Goal: Use online tool/utility

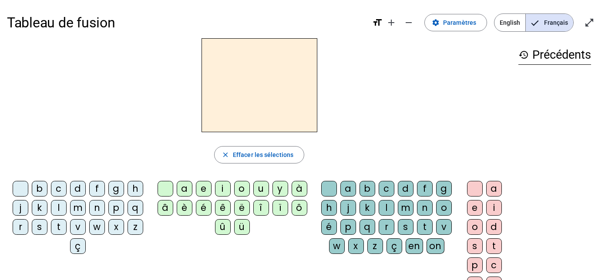
drag, startPoint x: 38, startPoint y: 189, endPoint x: 236, endPoint y: 91, distance: 220.5
click at [236, 92] on div "close [PERSON_NAME] les sélections b c d f g h j k l m n p q r s t v w x z ç a …" at bounding box center [259, 178] width 504 height 280
click at [236, 91] on h2 at bounding box center [259, 85] width 116 height 94
click at [38, 187] on div "b" at bounding box center [40, 189] width 16 height 16
click at [186, 188] on div "a" at bounding box center [185, 189] width 16 height 16
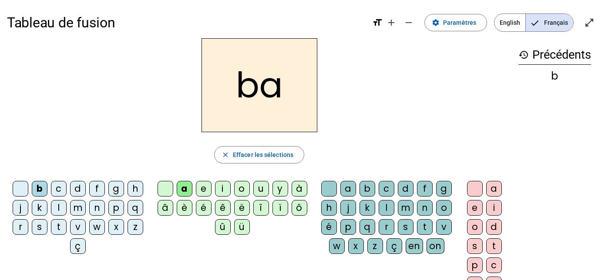
click at [223, 187] on div "i" at bounding box center [223, 189] width 16 height 16
click at [169, 242] on div "b c d f g h j k l m n p q r s t v w x z ç a e i o u y à â è é ê ë [PERSON_NAME]…" at bounding box center [259, 248] width 504 height 141
click at [299, 246] on div "b c d f g h j k l m n p q r s t v w x z ç a e i o u y à â è é ê ë [PERSON_NAME]…" at bounding box center [259, 248] width 504 height 141
click at [349, 228] on div "p" at bounding box center [348, 227] width 16 height 16
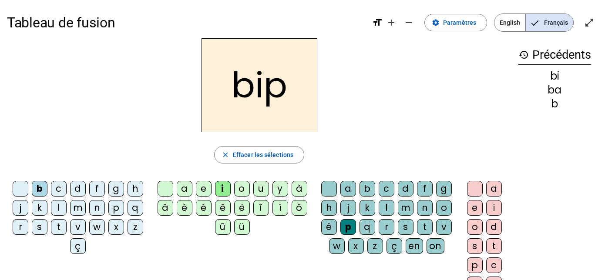
click at [475, 209] on div "e" at bounding box center [475, 208] width 16 height 16
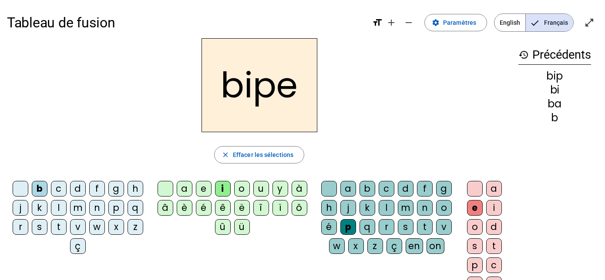
click at [402, 147] on div "close Effacer les sélections" at bounding box center [259, 154] width 504 height 17
click at [279, 92] on h2 "bipe" at bounding box center [259, 85] width 116 height 94
click at [174, 253] on div "b c d f g h j k l m n p q r s t v w x z ç a e i o u y à â è é ê ë [PERSON_NAME]…" at bounding box center [259, 248] width 504 height 141
